Goal: Information Seeking & Learning: Learn about a topic

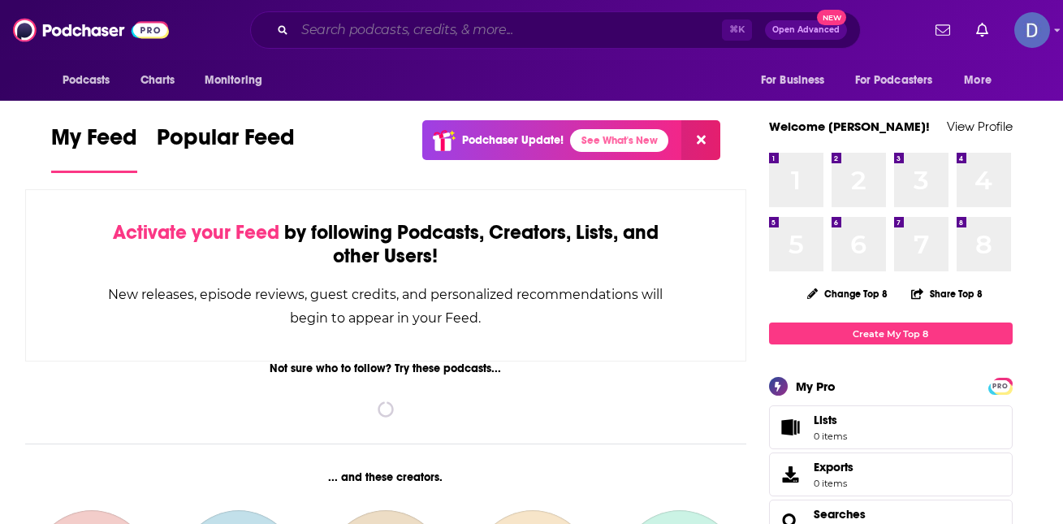
click at [453, 24] on input "Search podcasts, credits, & more..." at bounding box center [508, 30] width 427 height 26
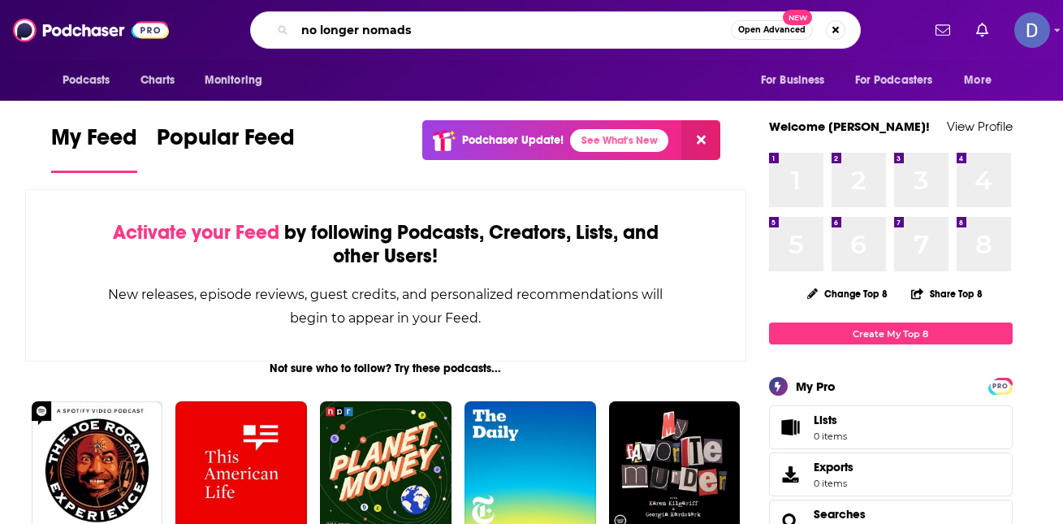
type input "no longer nomads"
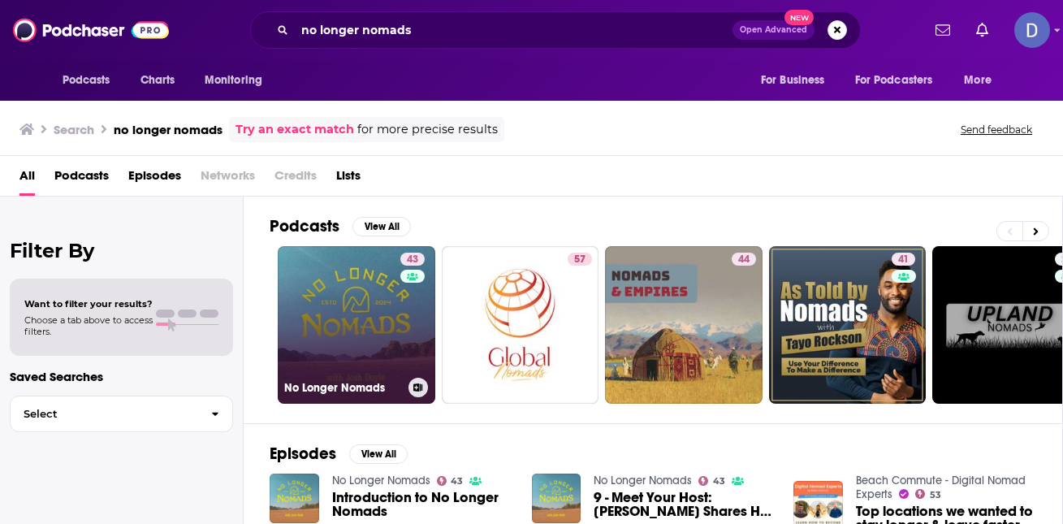
click at [345, 327] on link "43 No Longer Nomads" at bounding box center [357, 325] width 158 height 158
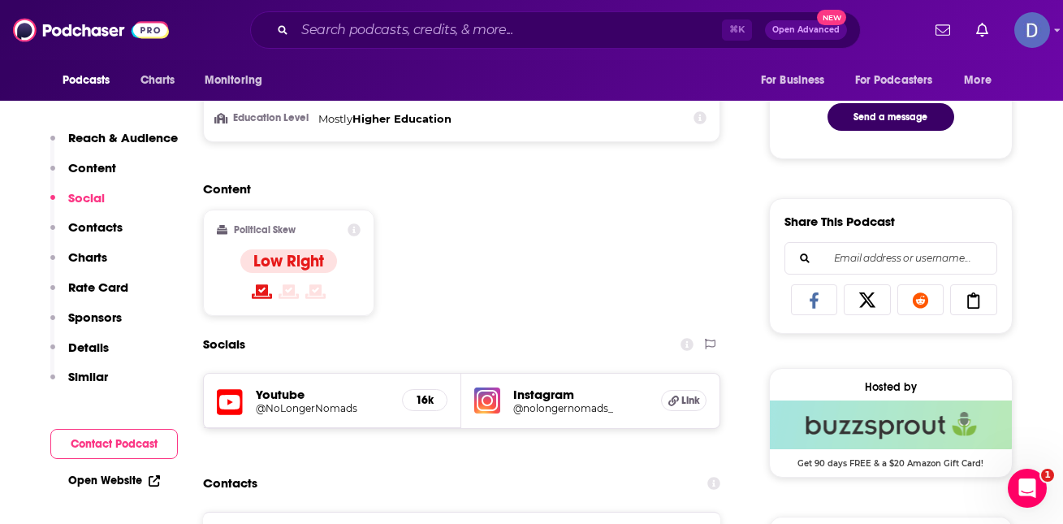
scroll to position [931, 0]
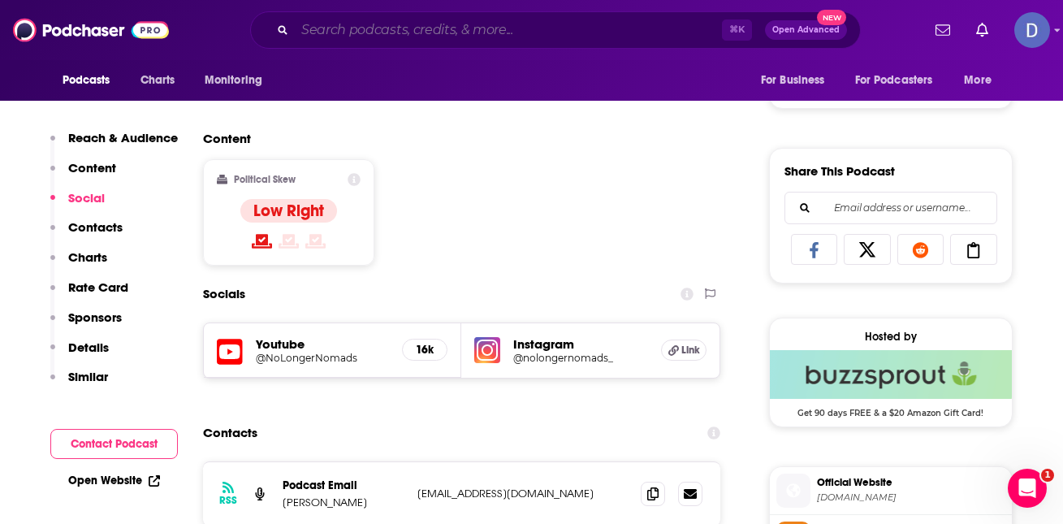
click at [477, 28] on input "Search podcasts, credits, & more..." at bounding box center [508, 30] width 427 height 26
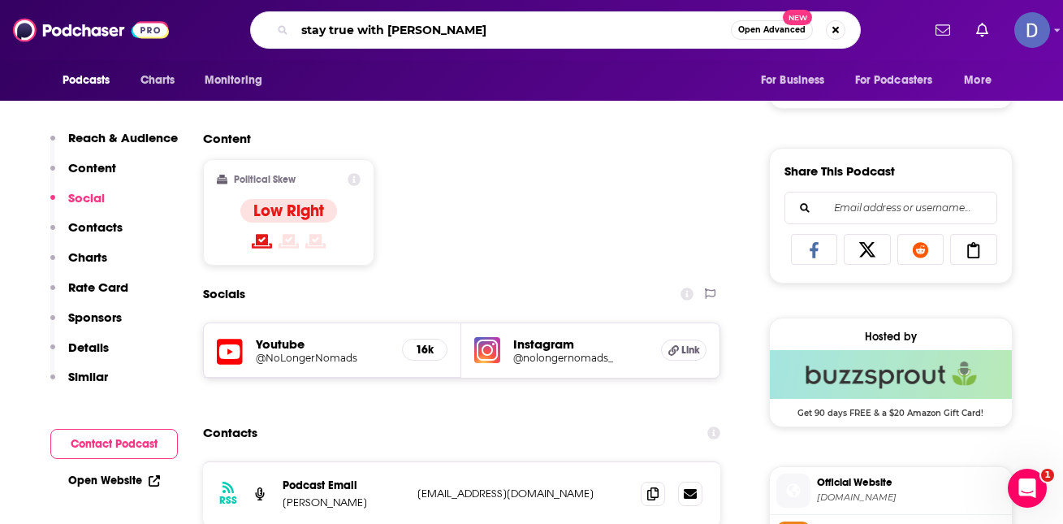
type input "stay true with [PERSON_NAME]"
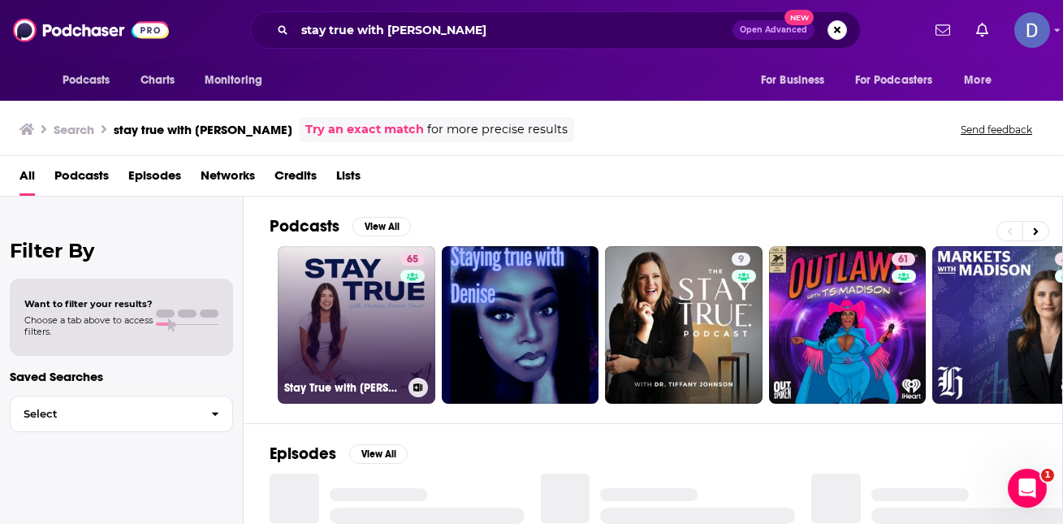
click at [391, 326] on link "65 Stay True with [PERSON_NAME] [PERSON_NAME]" at bounding box center [357, 325] width 158 height 158
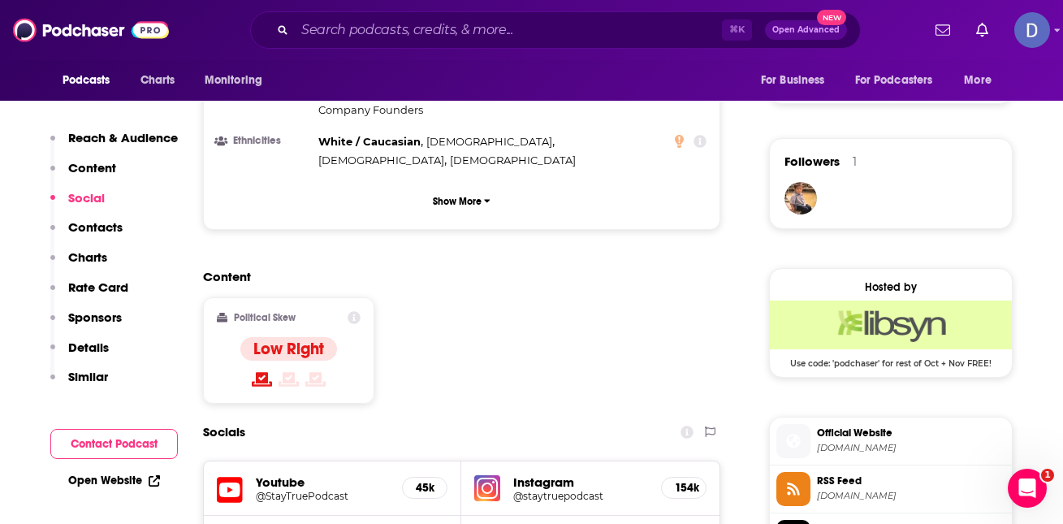
scroll to position [1144, 0]
